Goal: Transaction & Acquisition: Purchase product/service

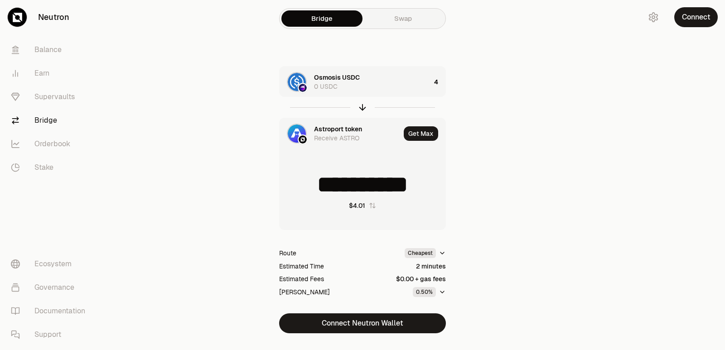
click at [363, 106] on icon "button" at bounding box center [363, 108] width 0 height 6
type input "**********"
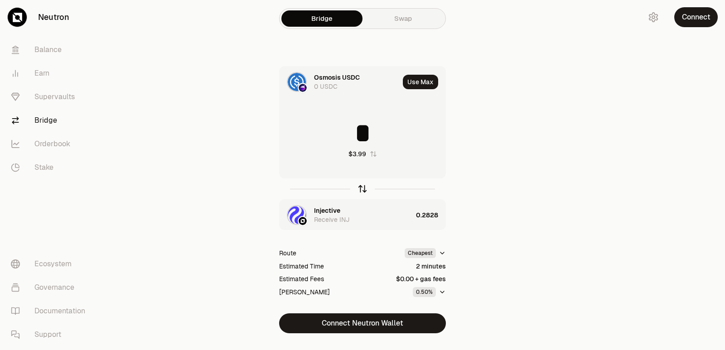
click at [364, 187] on icon "button" at bounding box center [363, 187] width 6 height 3
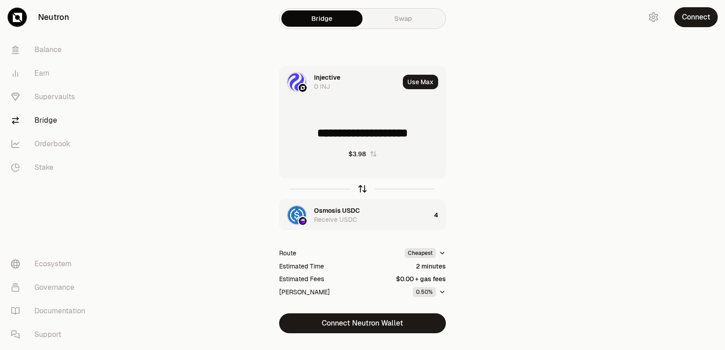
click at [364, 186] on icon "button" at bounding box center [363, 189] width 10 height 10
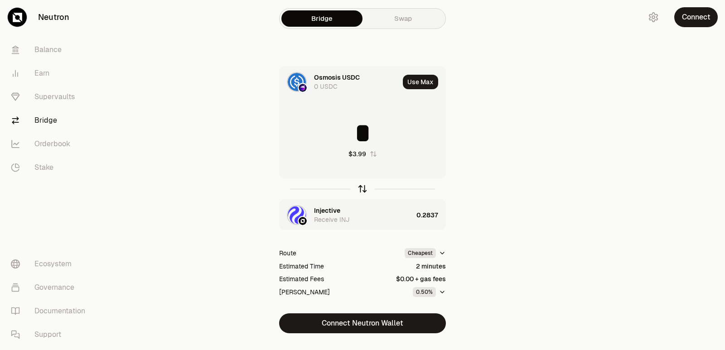
click at [364, 186] on icon "button" at bounding box center [363, 189] width 10 height 10
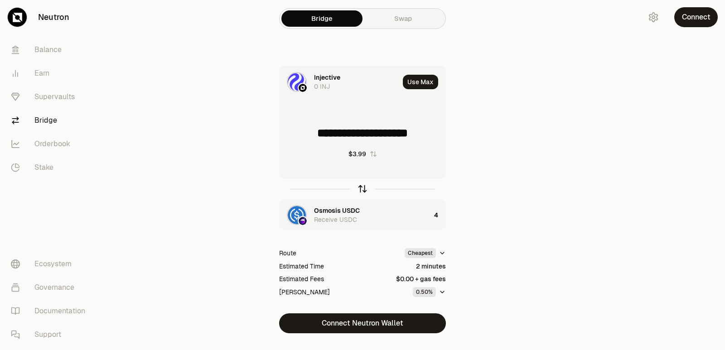
click at [364, 186] on icon "button" at bounding box center [363, 189] width 10 height 10
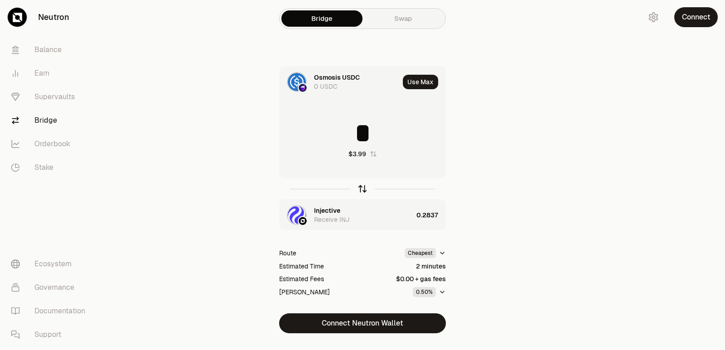
click at [364, 186] on icon "button" at bounding box center [363, 189] width 10 height 10
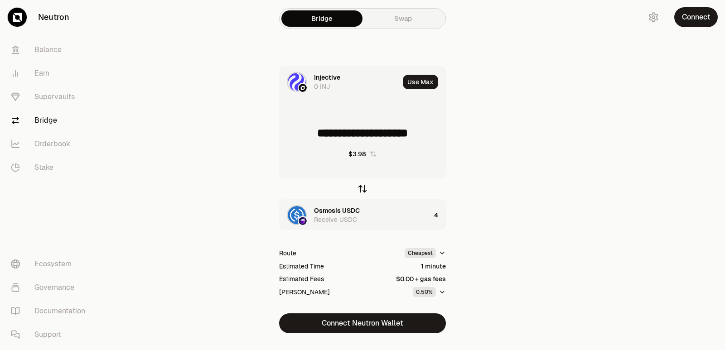
click at [359, 187] on icon "button" at bounding box center [363, 189] width 10 height 10
type input "*"
